Goal: Book appointment/travel/reservation

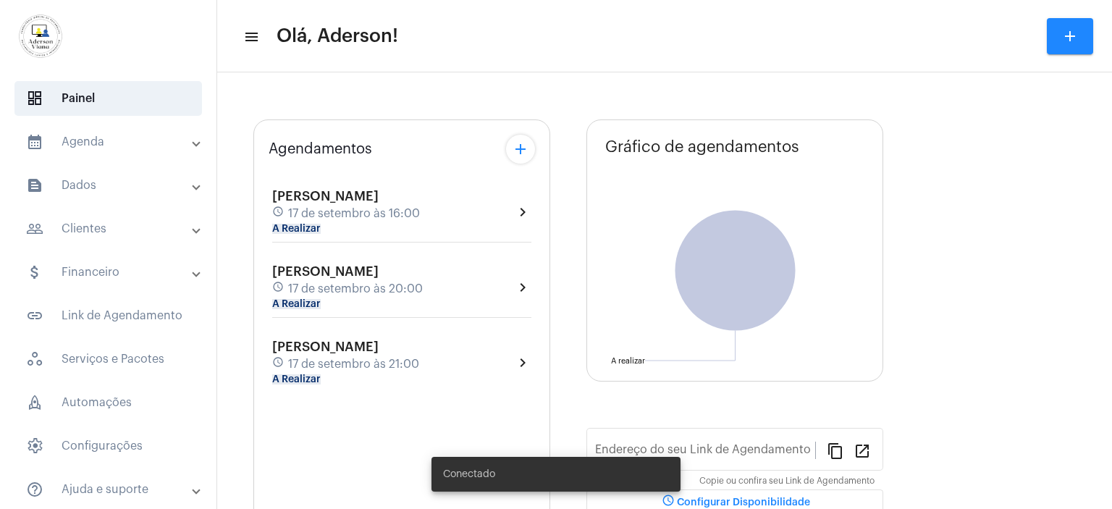
type input "[URL][DOMAIN_NAME]"
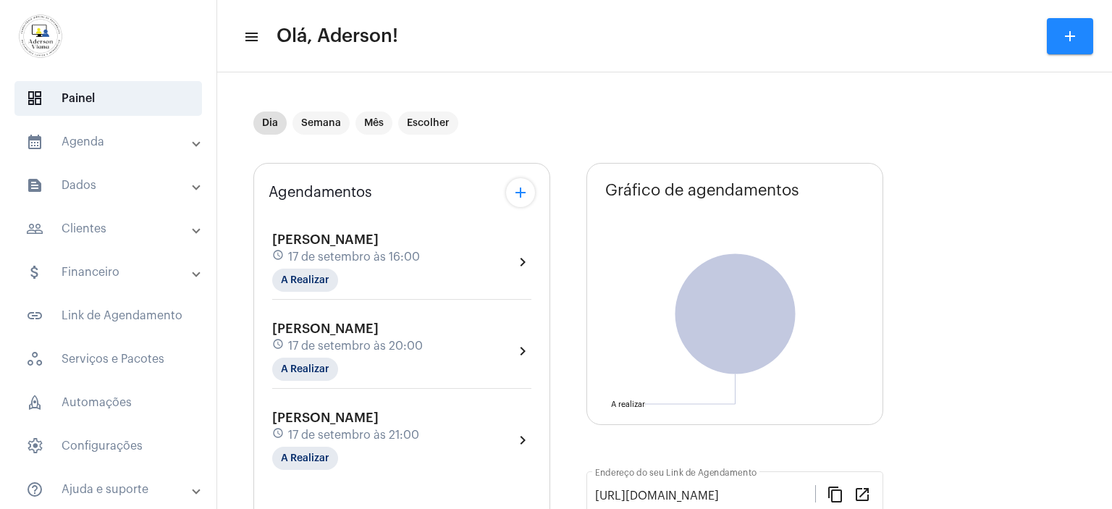
click at [98, 229] on mat-panel-title "people_outline Clientes" at bounding box center [109, 228] width 167 height 17
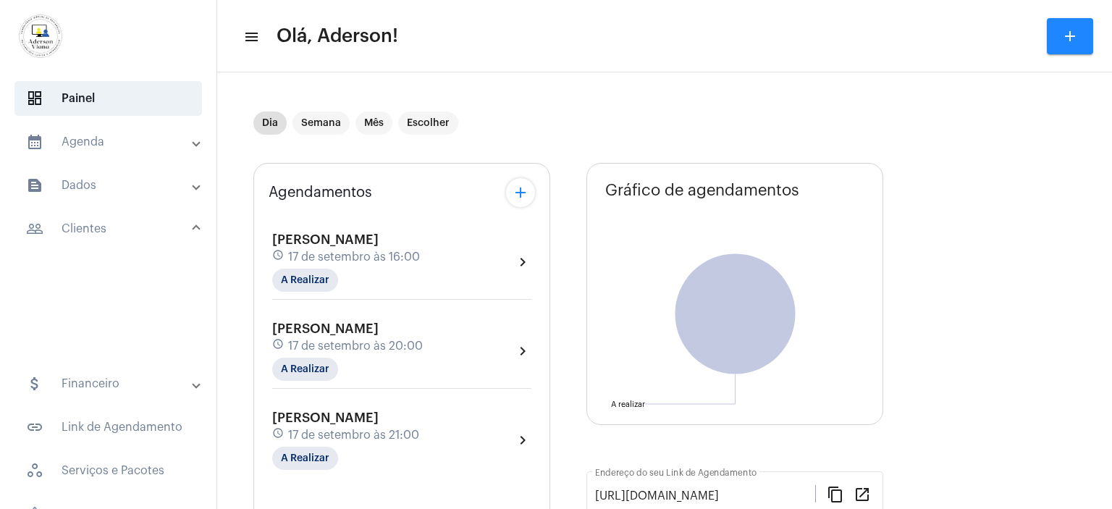
click at [98, 229] on mat-panel-title "people_outline Clientes" at bounding box center [109, 228] width 167 height 17
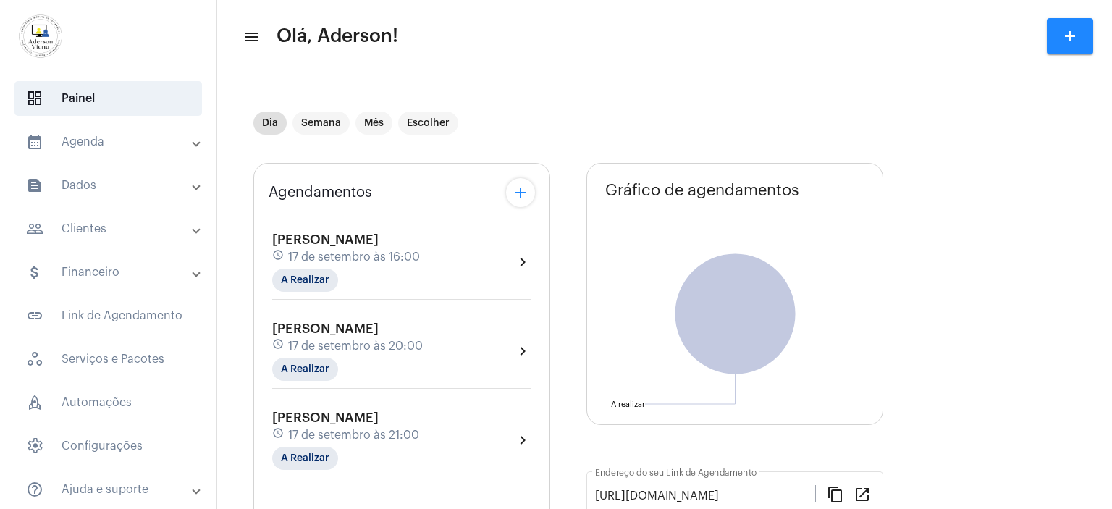
click at [98, 229] on mat-panel-title "people_outline Clientes" at bounding box center [109, 228] width 167 height 17
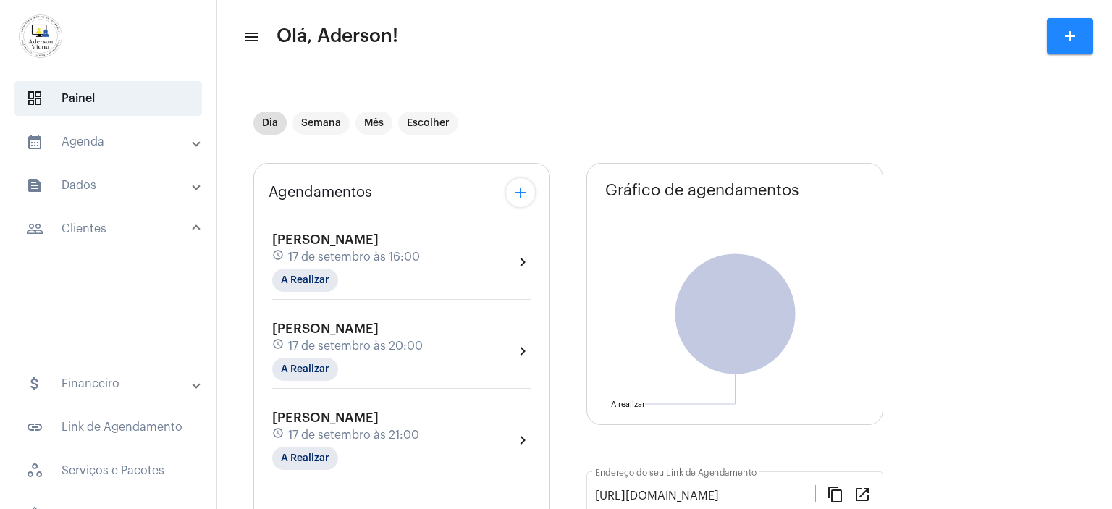
click at [98, 229] on mat-panel-title "people_outline Clientes" at bounding box center [109, 228] width 167 height 17
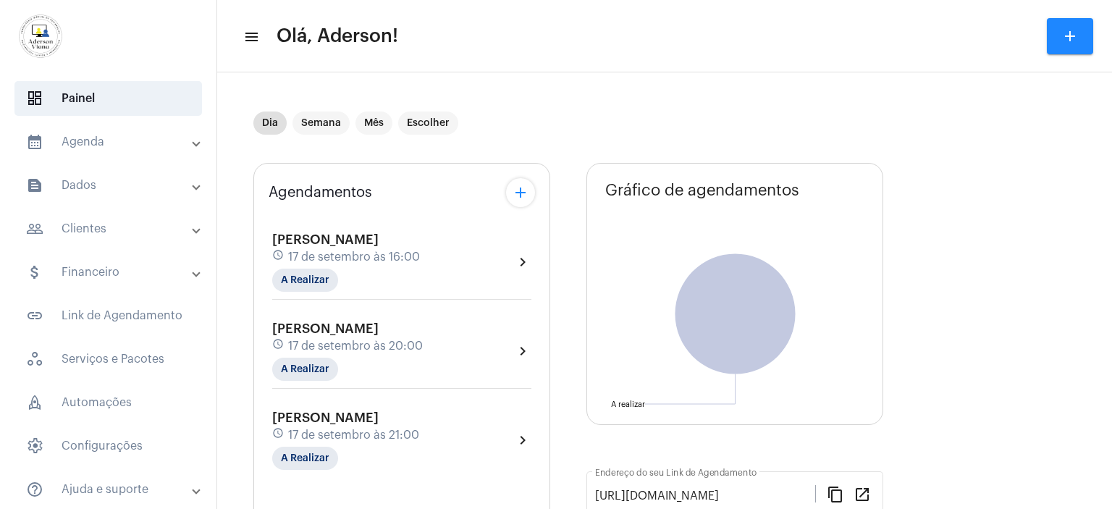
click at [98, 229] on mat-panel-title "people_outline Clientes" at bounding box center [109, 228] width 167 height 17
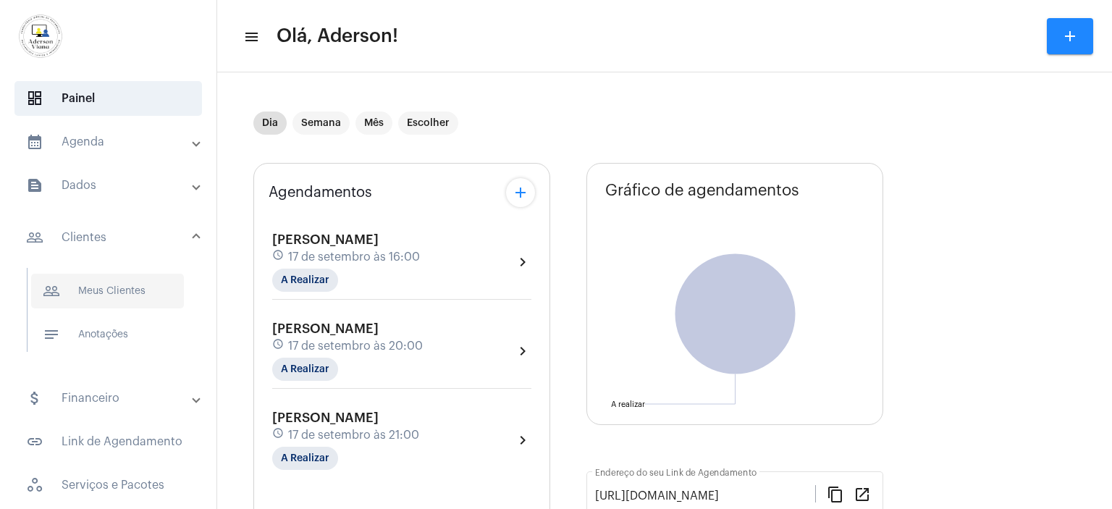
click at [114, 286] on span "people_outline Meus Clientes" at bounding box center [107, 291] width 153 height 35
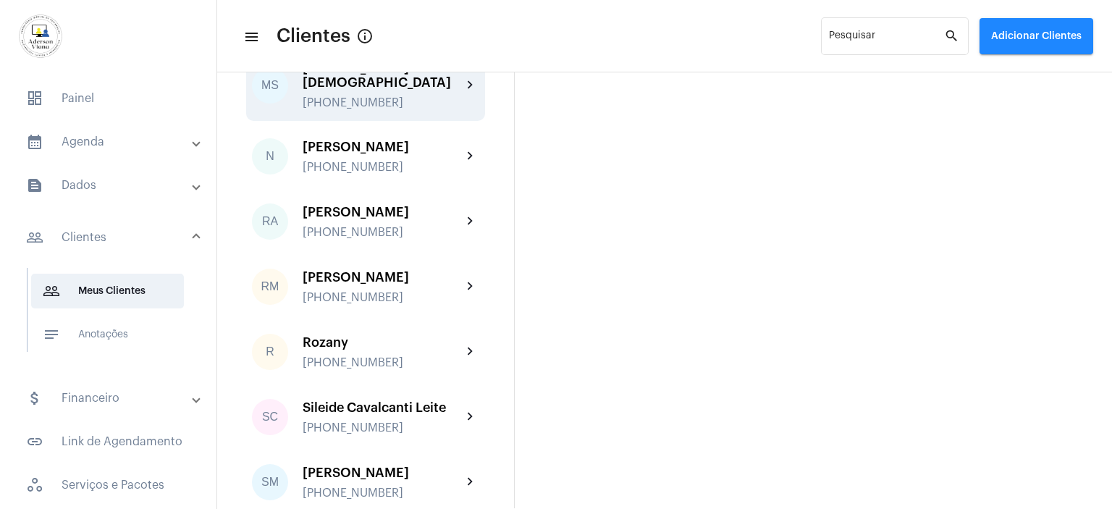
scroll to position [2172, 0]
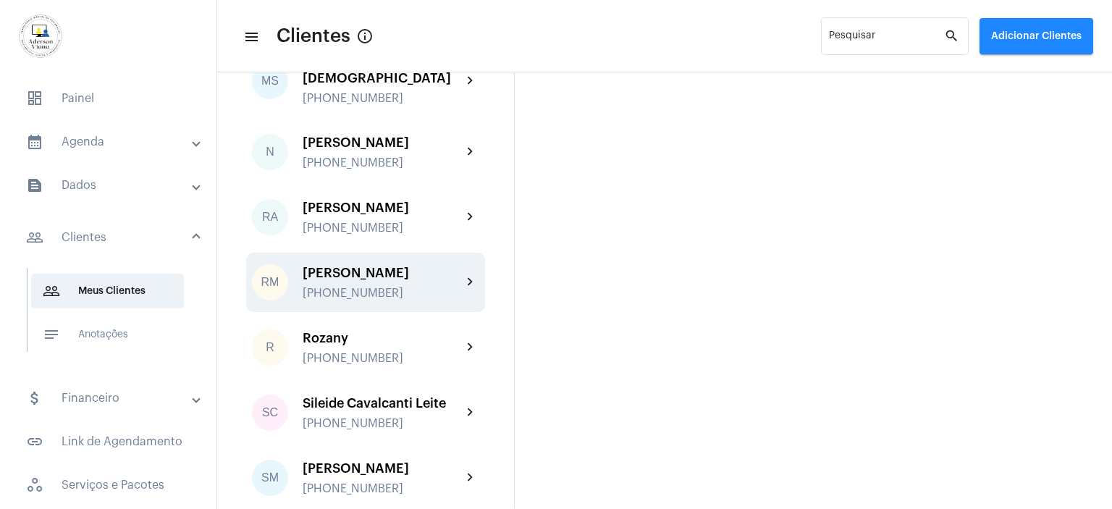
click at [368, 280] on div "[PERSON_NAME]" at bounding box center [382, 273] width 159 height 14
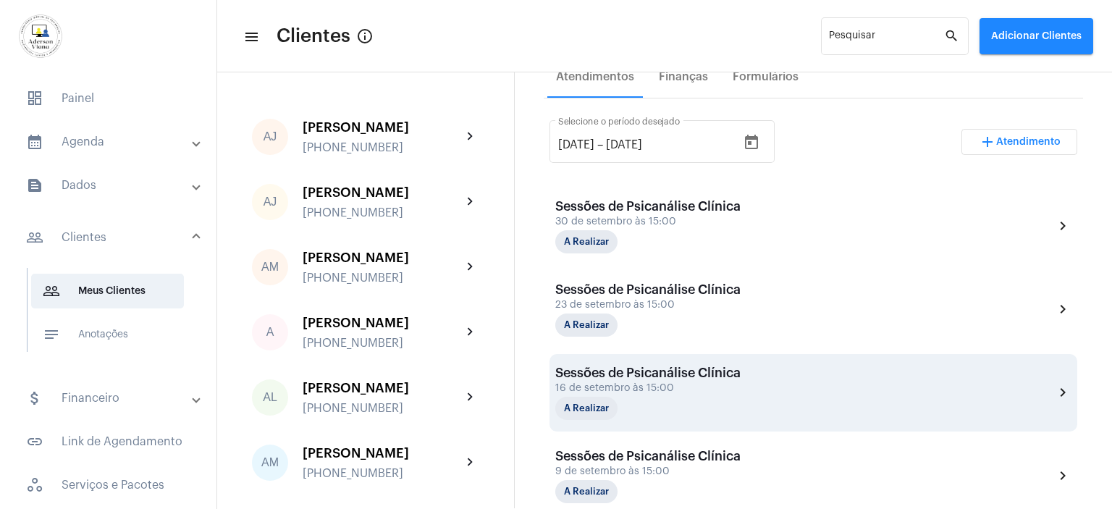
scroll to position [362, 0]
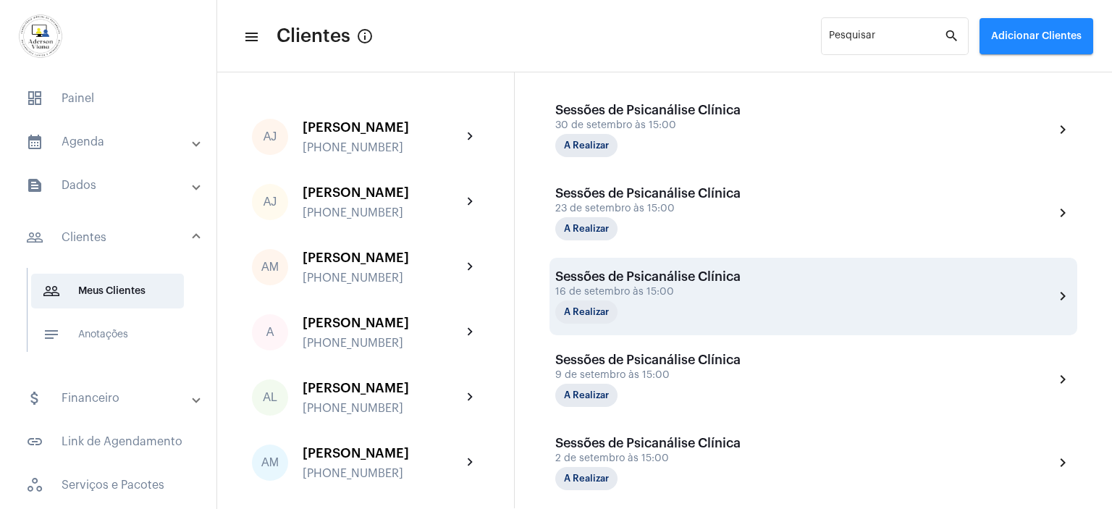
click at [620, 289] on div "16 de setembro às 15:00" at bounding box center [647, 292] width 185 height 11
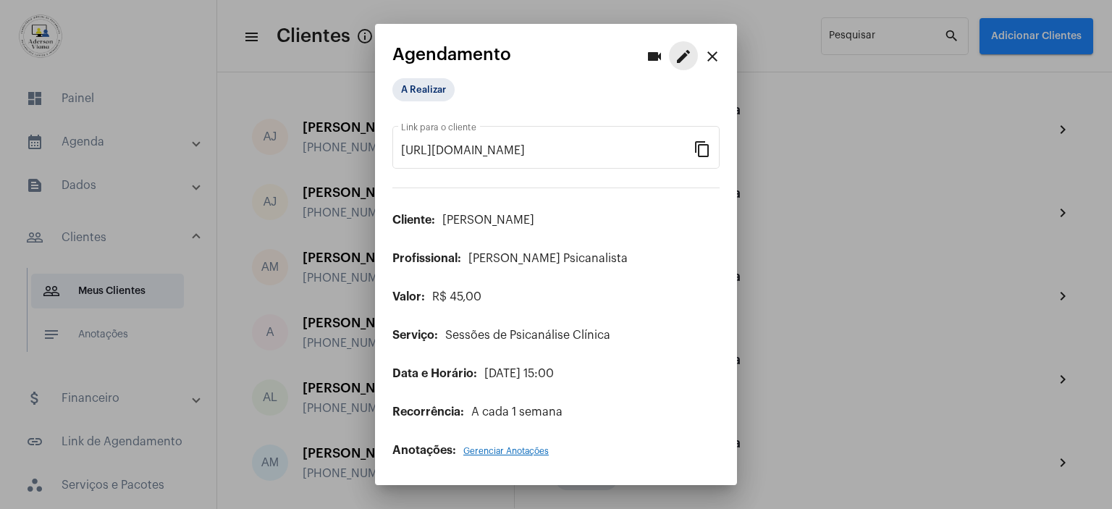
click at [687, 54] on mat-icon "edit" at bounding box center [683, 56] width 17 height 17
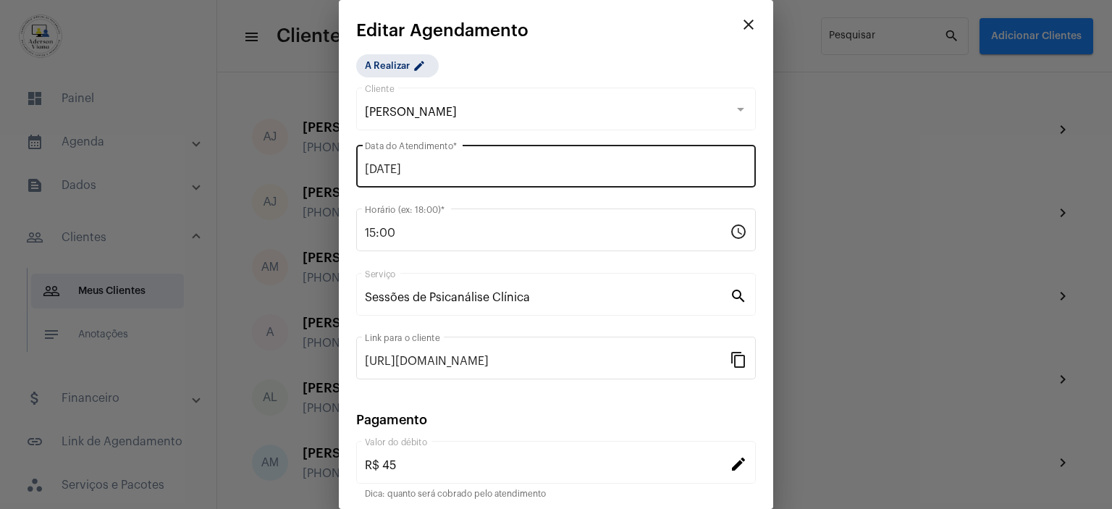
click at [386, 166] on input "[DATE]" at bounding box center [556, 169] width 382 height 13
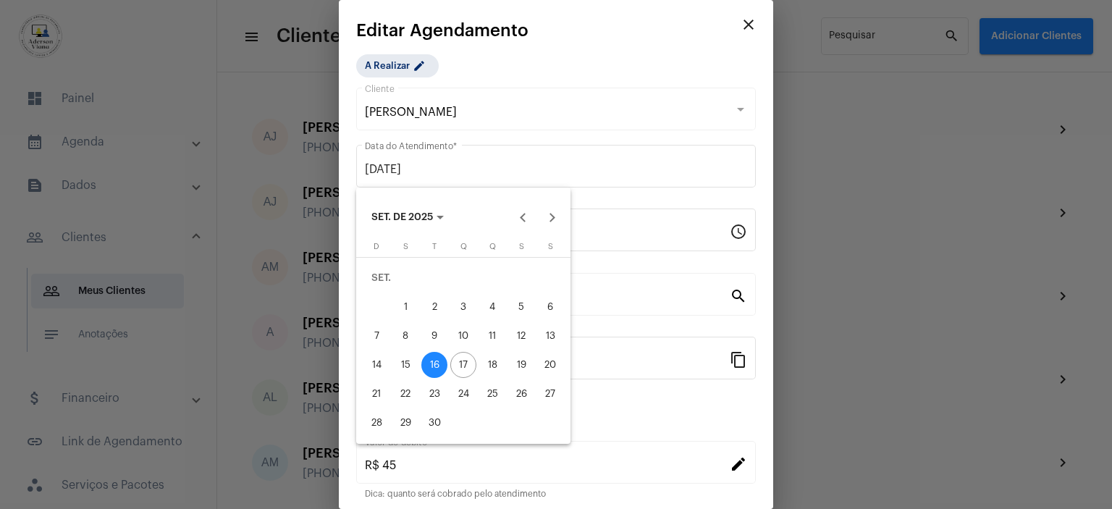
click at [460, 366] on div "17" at bounding box center [463, 365] width 26 height 26
type input "[DATE]"
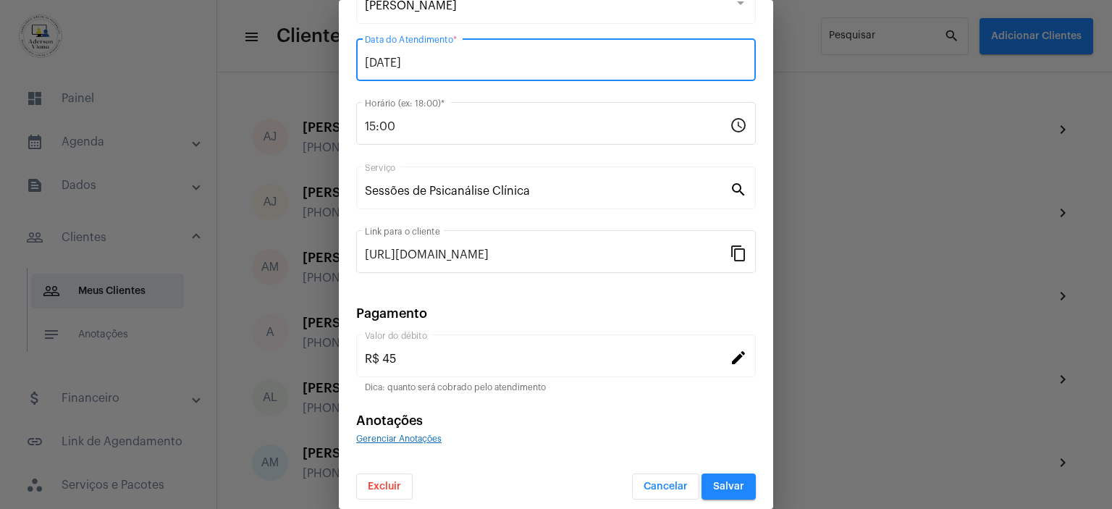
scroll to position [112, 0]
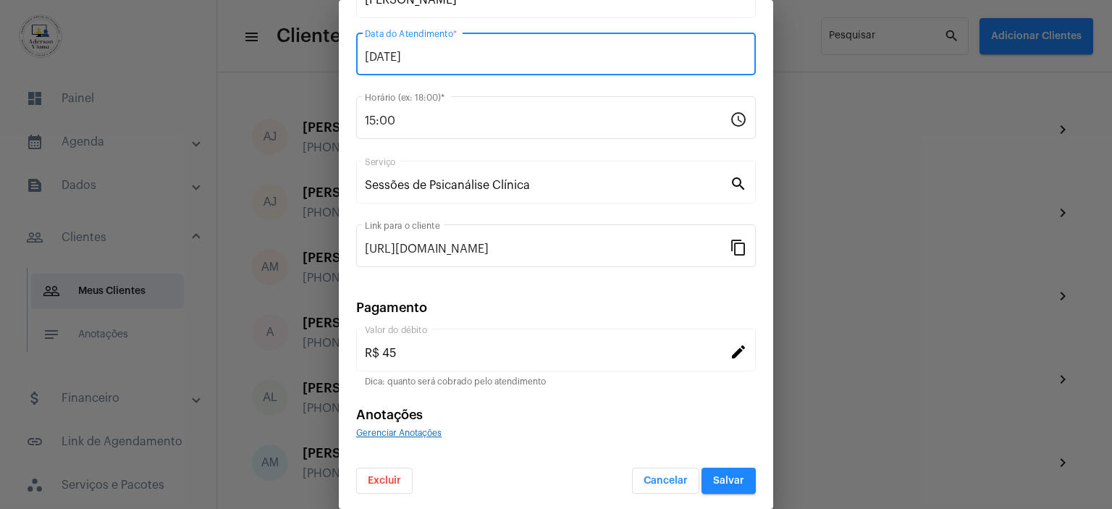
click at [712, 485] on button "Salvar" at bounding box center [728, 481] width 54 height 26
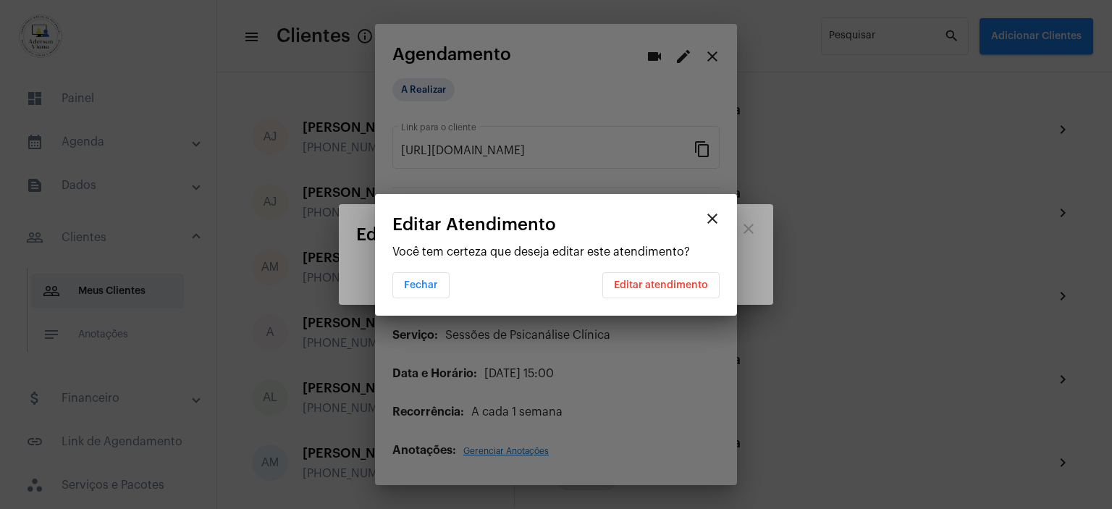
scroll to position [0, 0]
click at [668, 287] on span "Editar atendimento" at bounding box center [661, 285] width 94 height 10
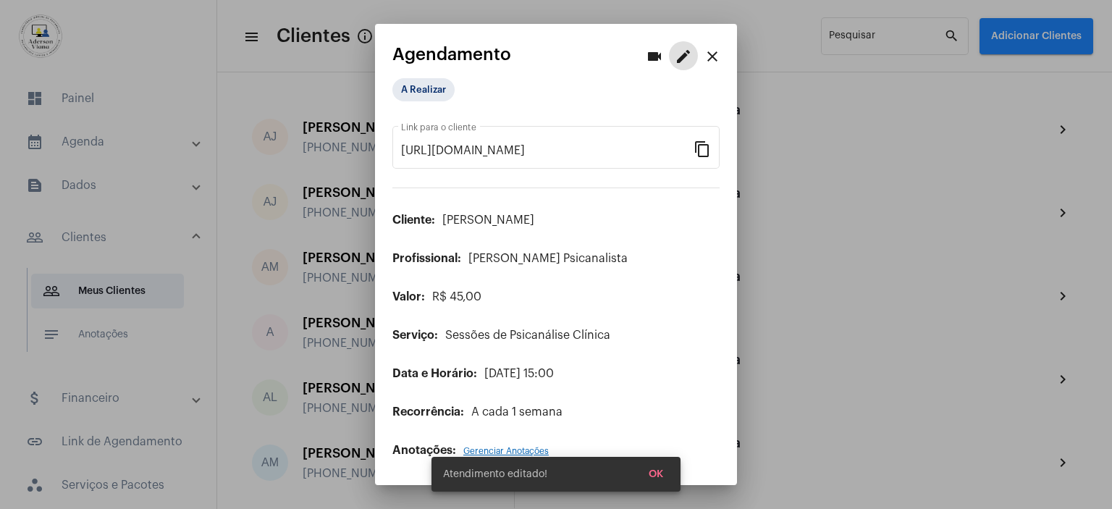
click at [664, 471] on button "OK" at bounding box center [656, 474] width 38 height 26
click at [709, 54] on mat-icon "close" at bounding box center [712, 56] width 17 height 17
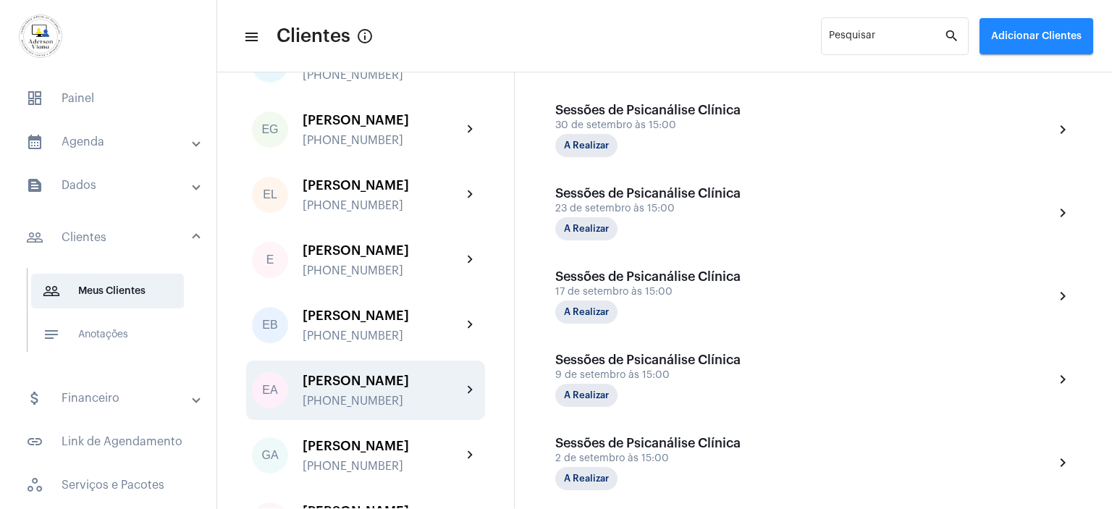
scroll to position [796, 0]
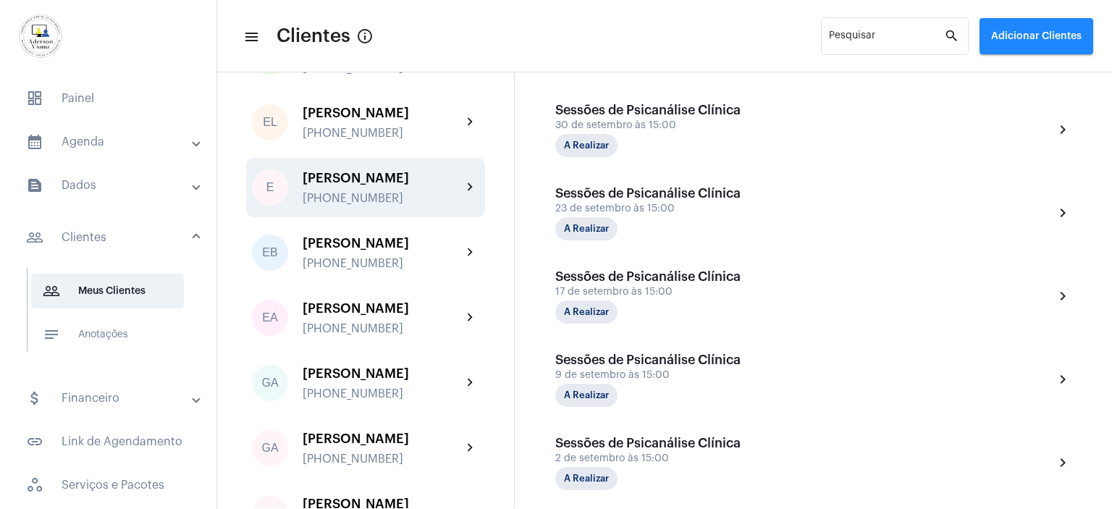
click at [350, 180] on div "[PERSON_NAME]" at bounding box center [382, 178] width 159 height 14
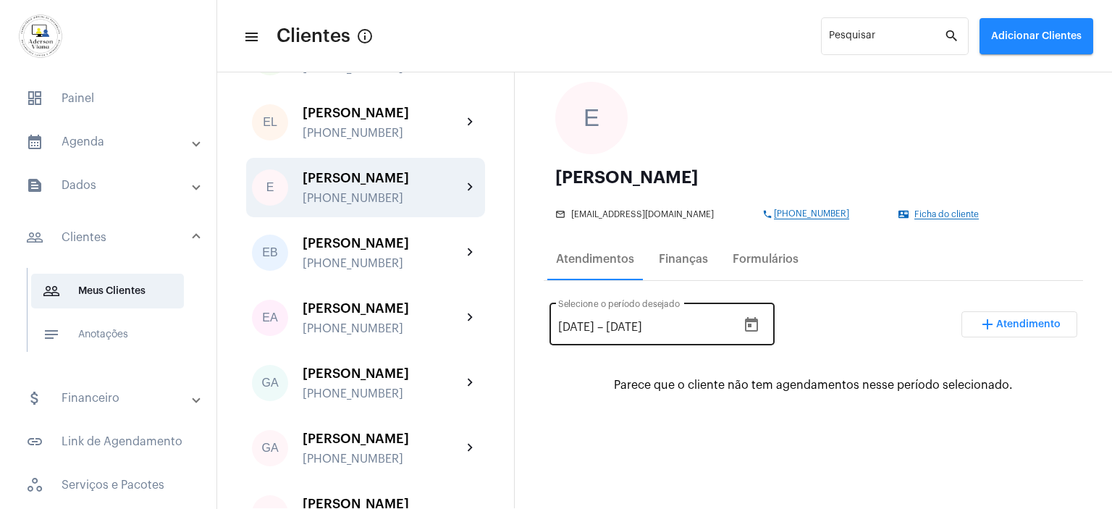
scroll to position [145, 0]
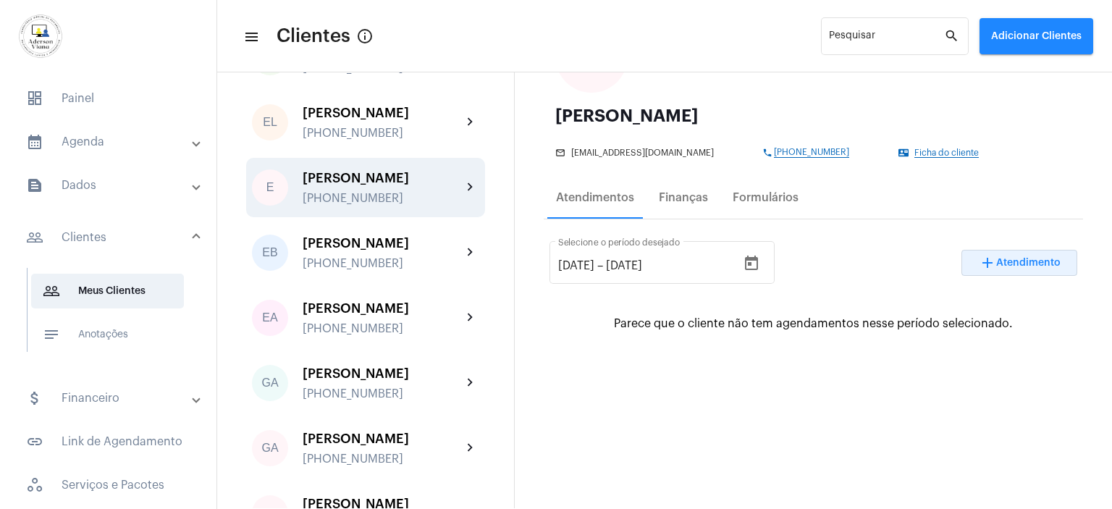
click at [1021, 258] on span "Atendimento" at bounding box center [1028, 263] width 64 height 10
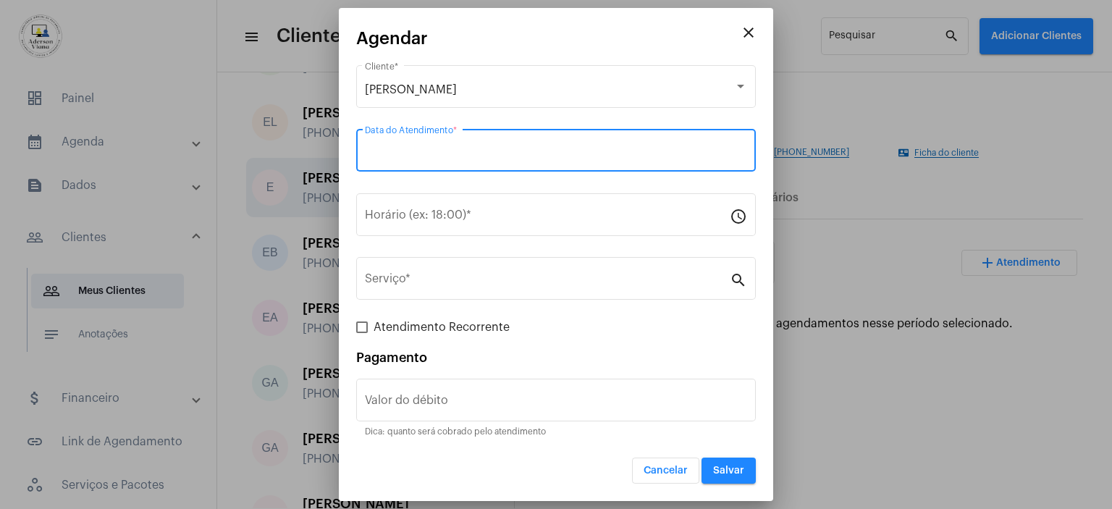
click at [443, 151] on input "Data do Atendimento *" at bounding box center [556, 153] width 382 height 13
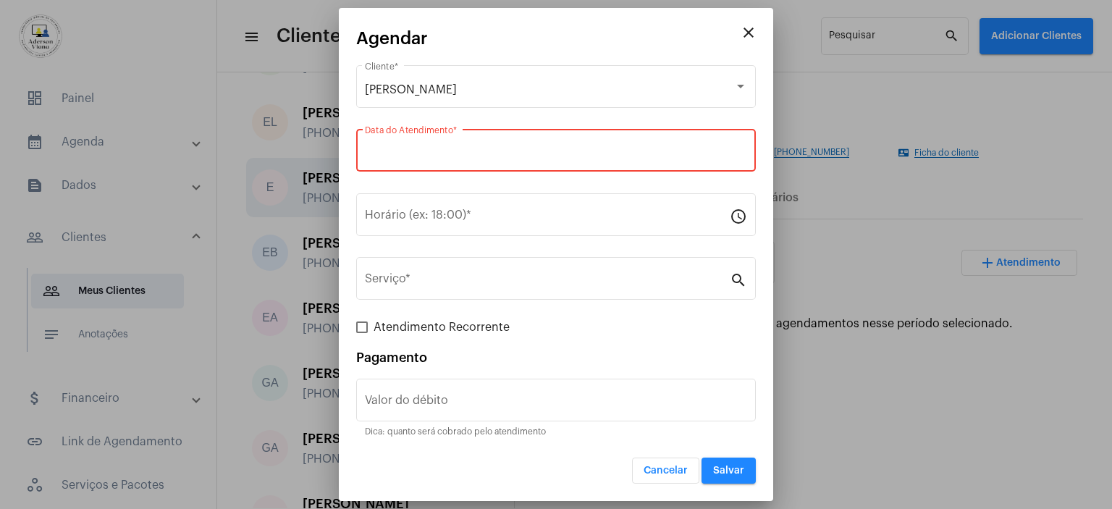
click at [443, 151] on input "Data do Atendimento *" at bounding box center [556, 153] width 382 height 13
click at [377, 153] on input "Data do Atendimento *" at bounding box center [556, 153] width 382 height 13
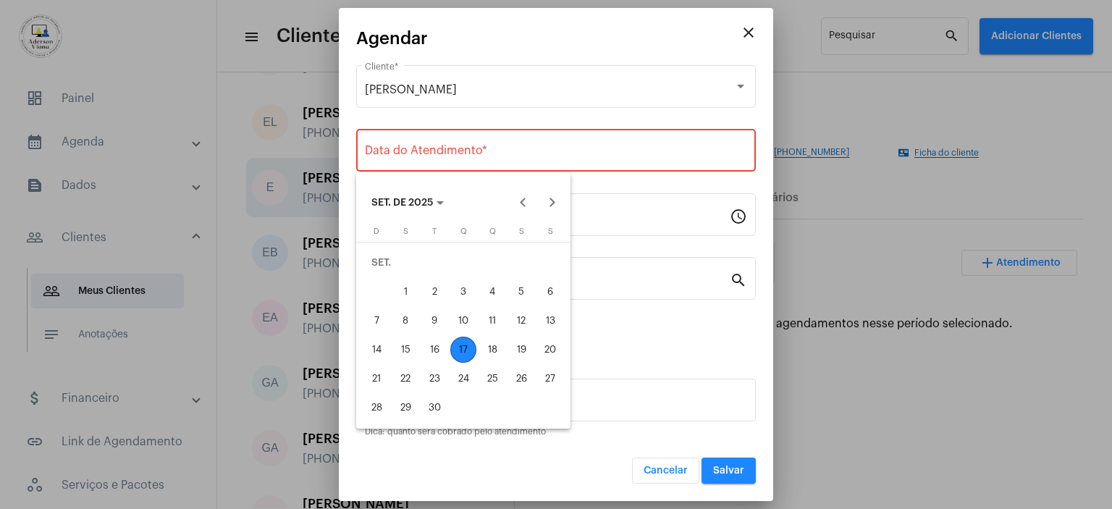
click at [467, 351] on div "17" at bounding box center [463, 350] width 26 height 26
type input "[DATE]"
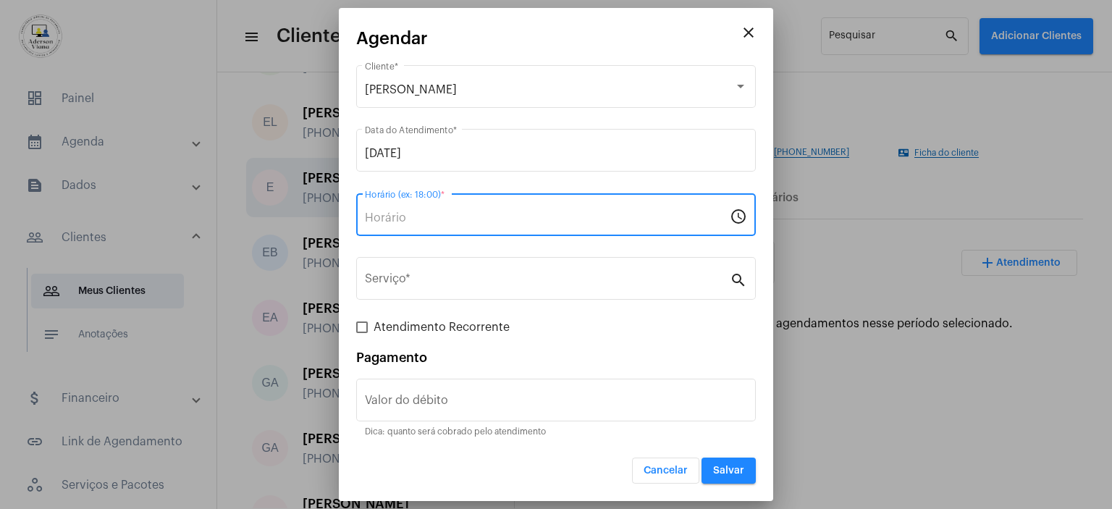
click at [404, 214] on input "Horário (ex: 18:00) *" at bounding box center [547, 217] width 365 height 13
click at [743, 216] on mat-icon "schedule" at bounding box center [738, 215] width 17 height 17
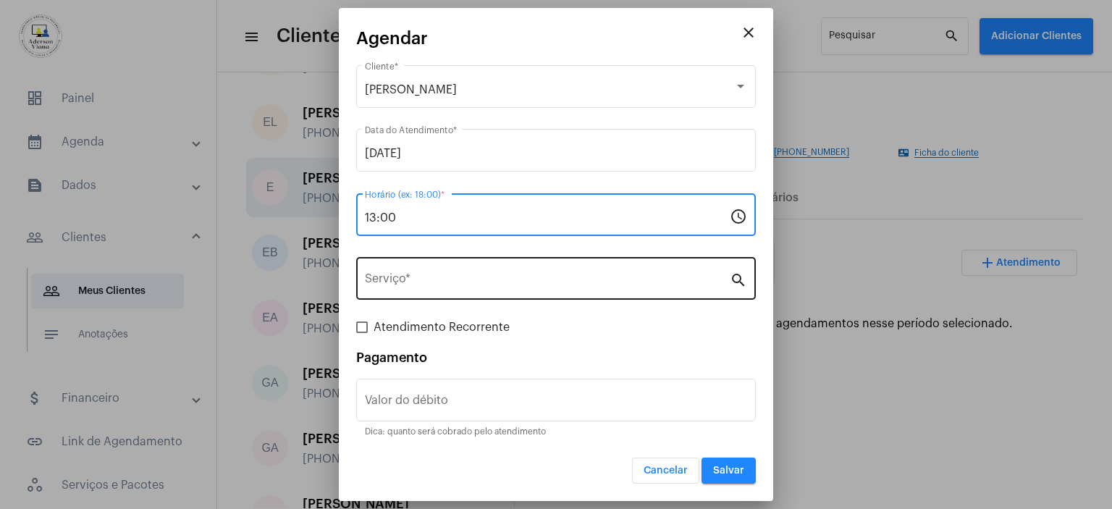
type input "13:00"
click at [737, 283] on mat-icon "search" at bounding box center [738, 279] width 17 height 17
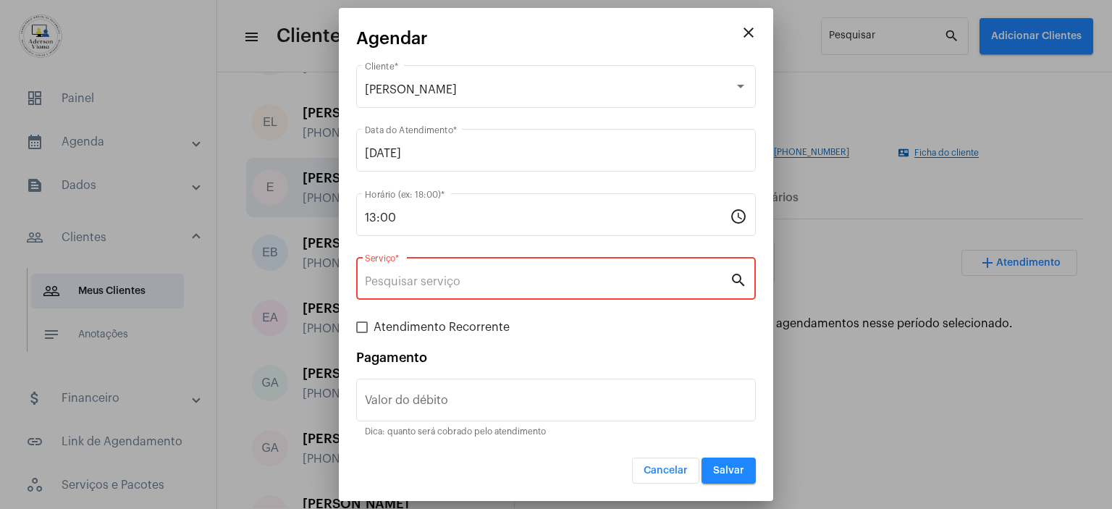
click at [737, 283] on mat-icon "search" at bounding box center [738, 279] width 17 height 17
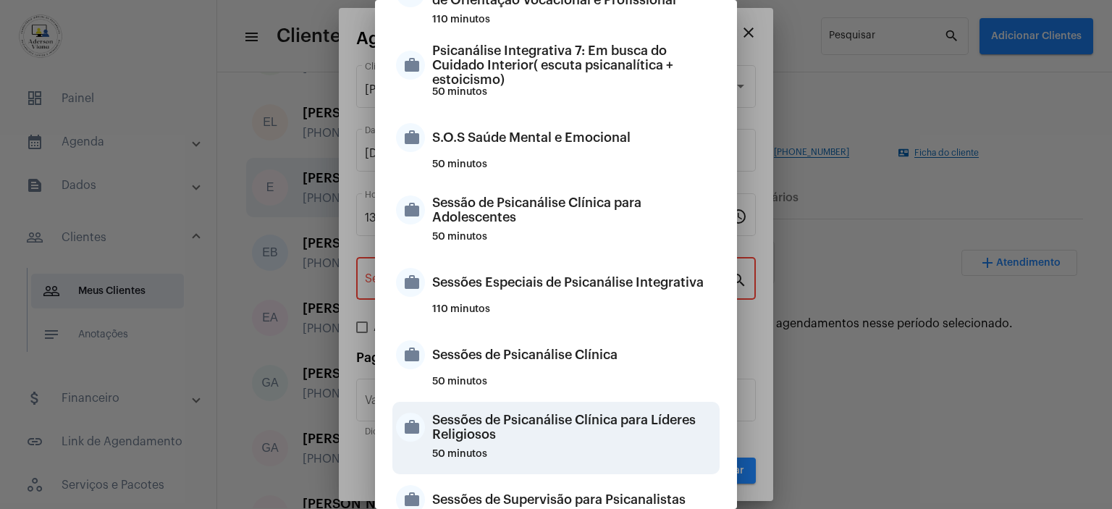
scroll to position [1362, 0]
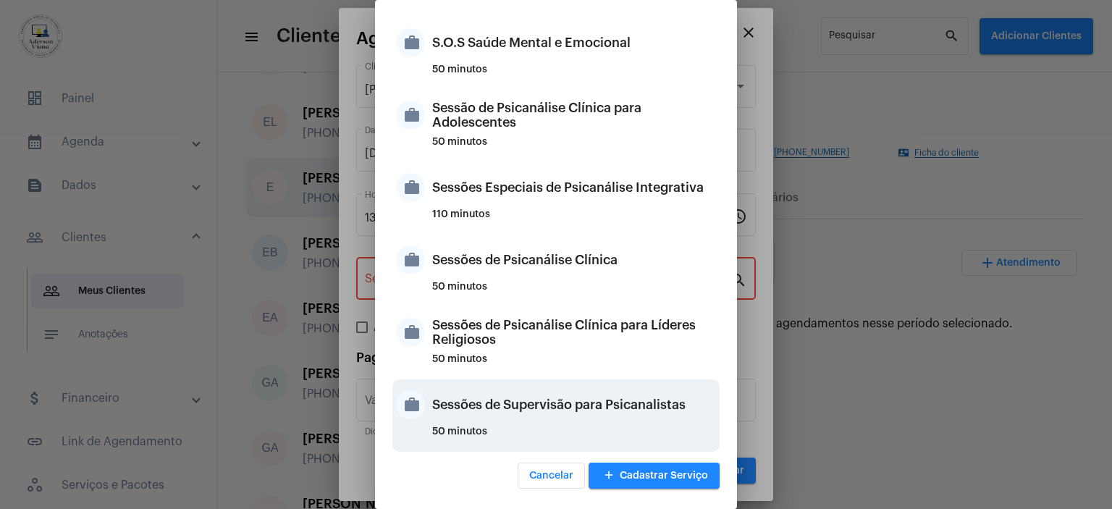
click at [589, 403] on div "Sessões de Supervisão para Psicanalistas" at bounding box center [574, 404] width 284 height 43
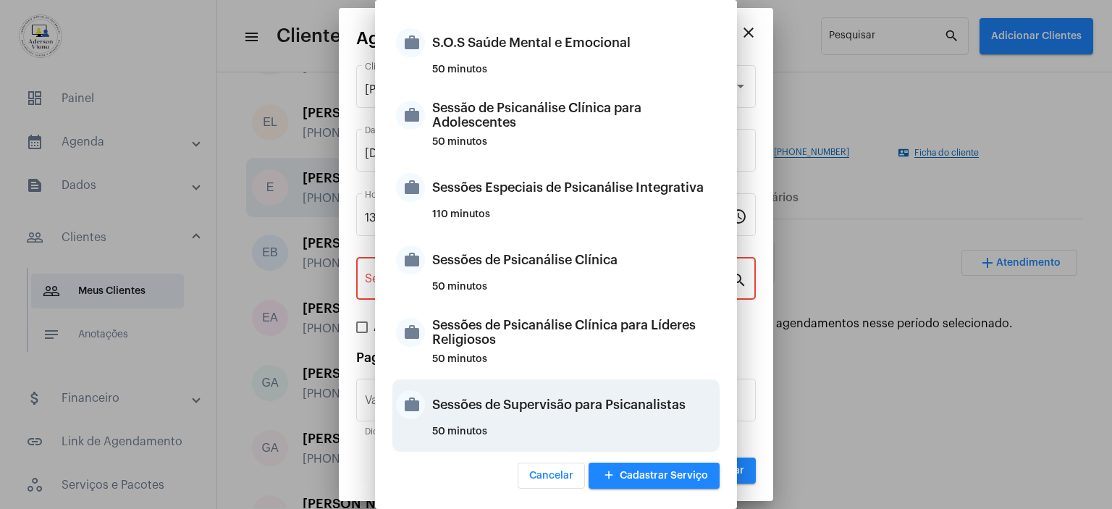
type input "Sessões de Supervisão para Psicanalistas"
type input "R$ 40"
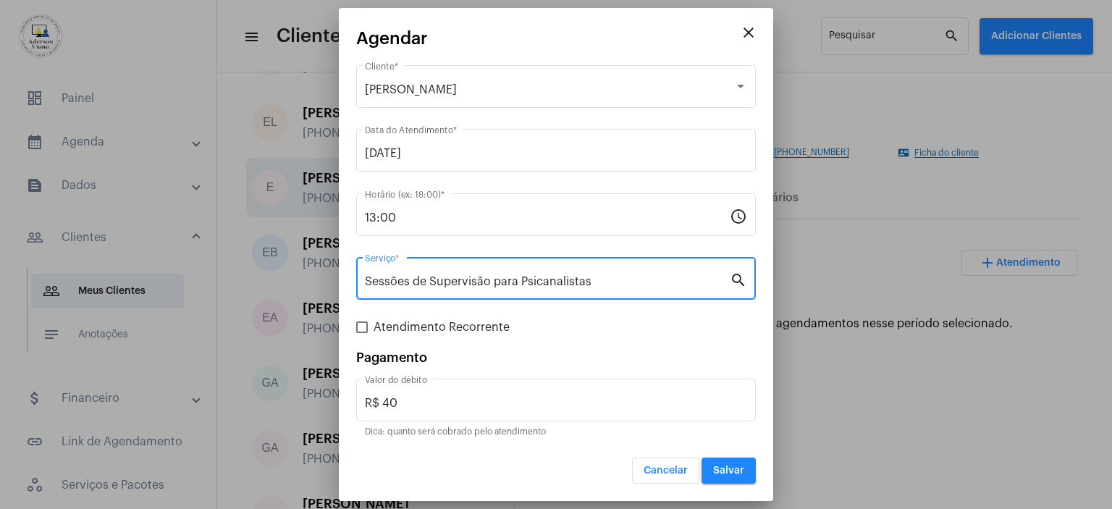
click at [720, 477] on button "Salvar" at bounding box center [728, 470] width 54 height 26
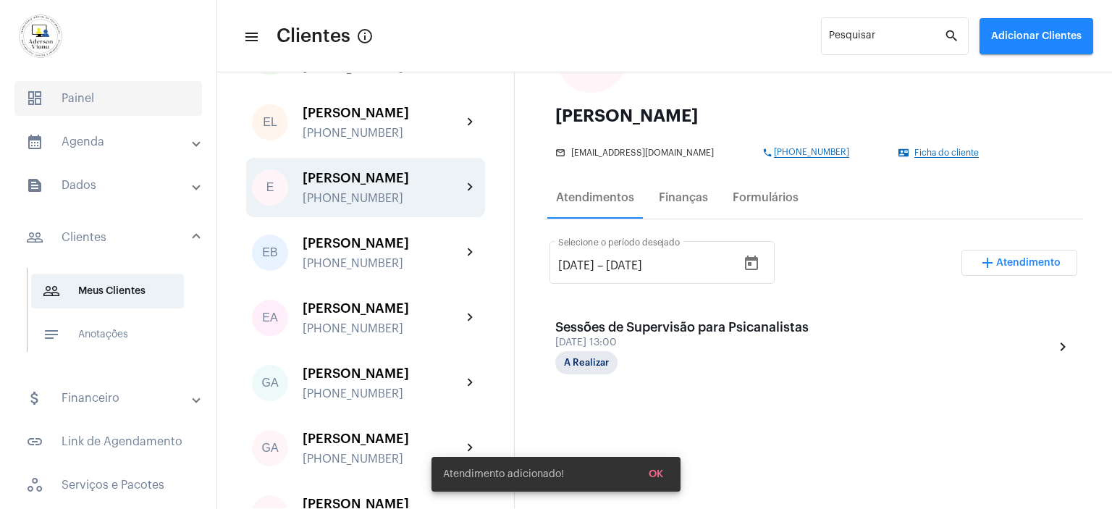
click at [78, 96] on span "dashboard Painel" at bounding box center [107, 98] width 187 height 35
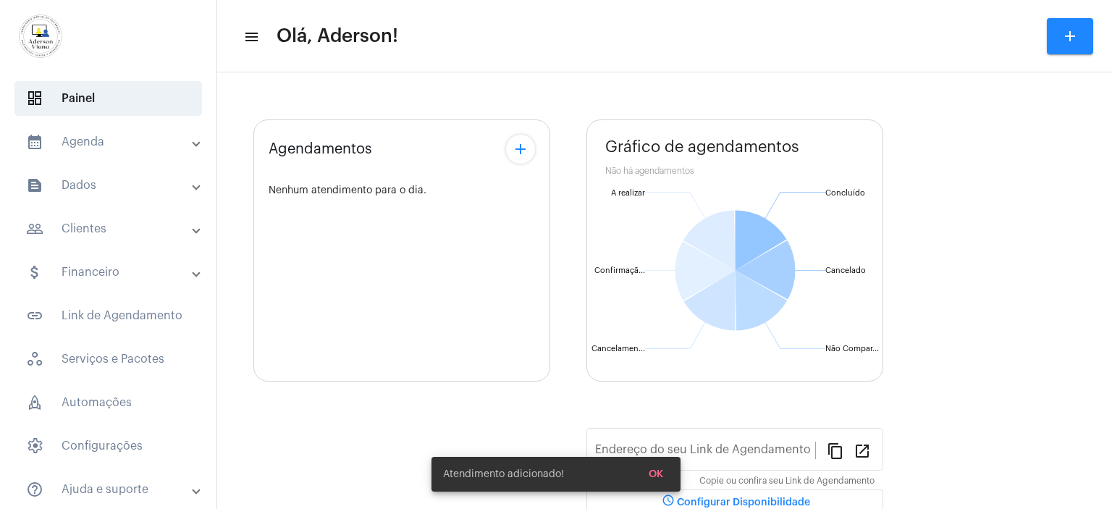
type input "[URL][DOMAIN_NAME]"
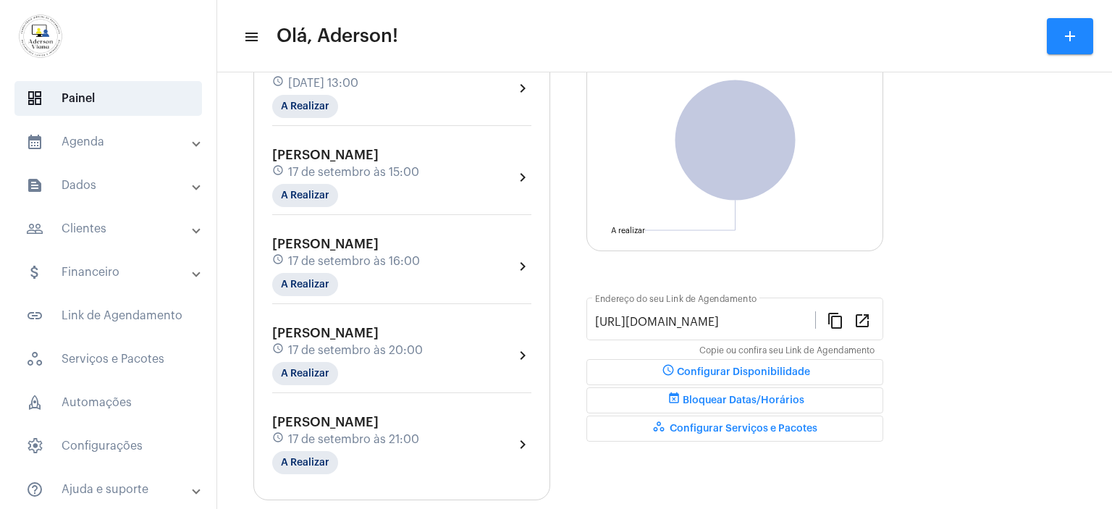
scroll to position [197, 0]
